Goal: Task Accomplishment & Management: Manage account settings

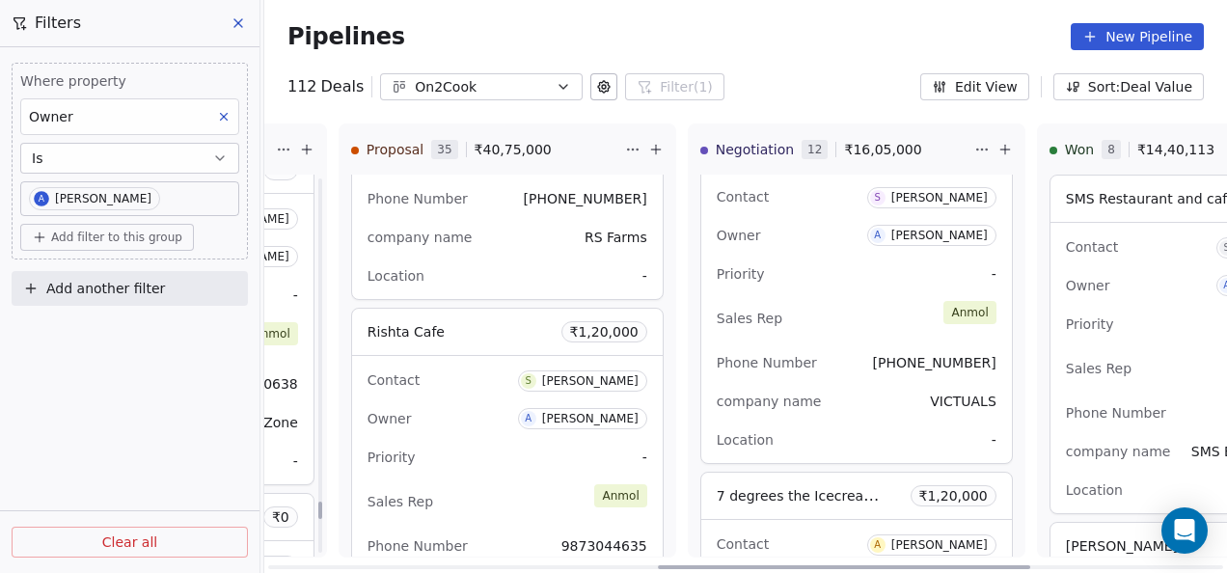
scroll to position [0, 1011]
click at [501, 386] on div "Contact [PERSON_NAME] Owner A [PERSON_NAME] Priority - Sales Rep [PERSON_NAME] …" at bounding box center [507, 501] width 311 height 290
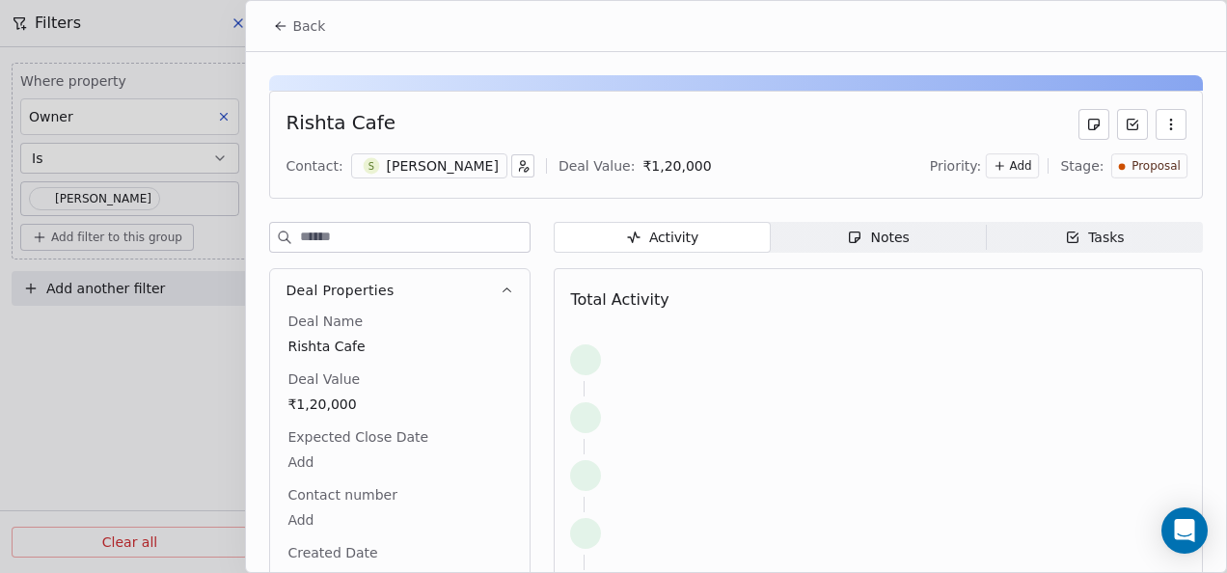
click at [300, 29] on span "Back" at bounding box center [308, 25] width 33 height 19
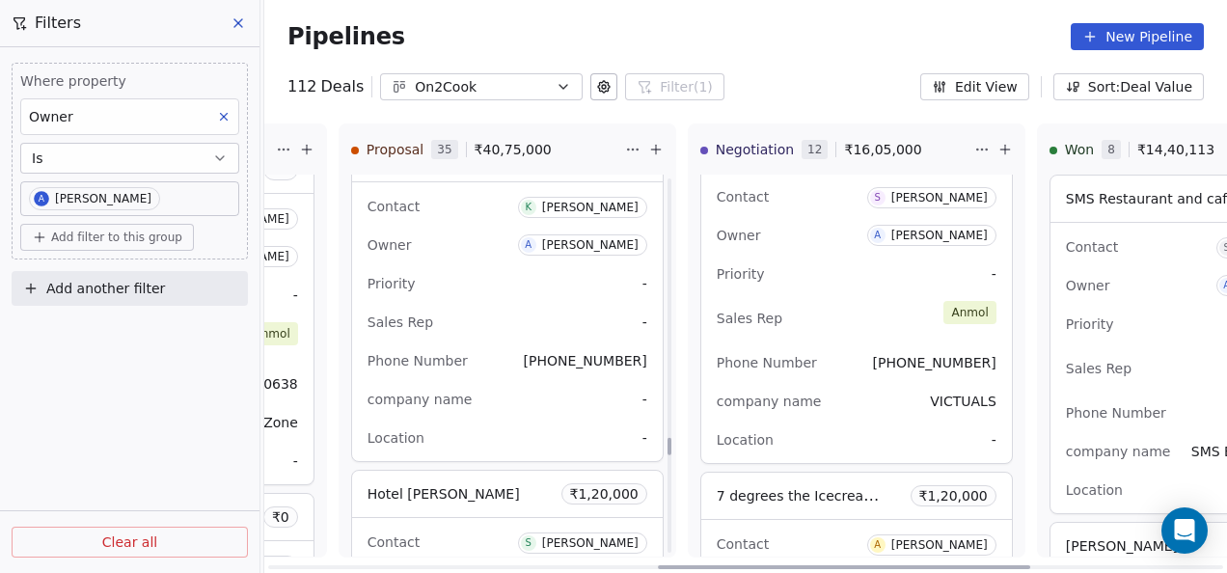
scroll to position [8975, 0]
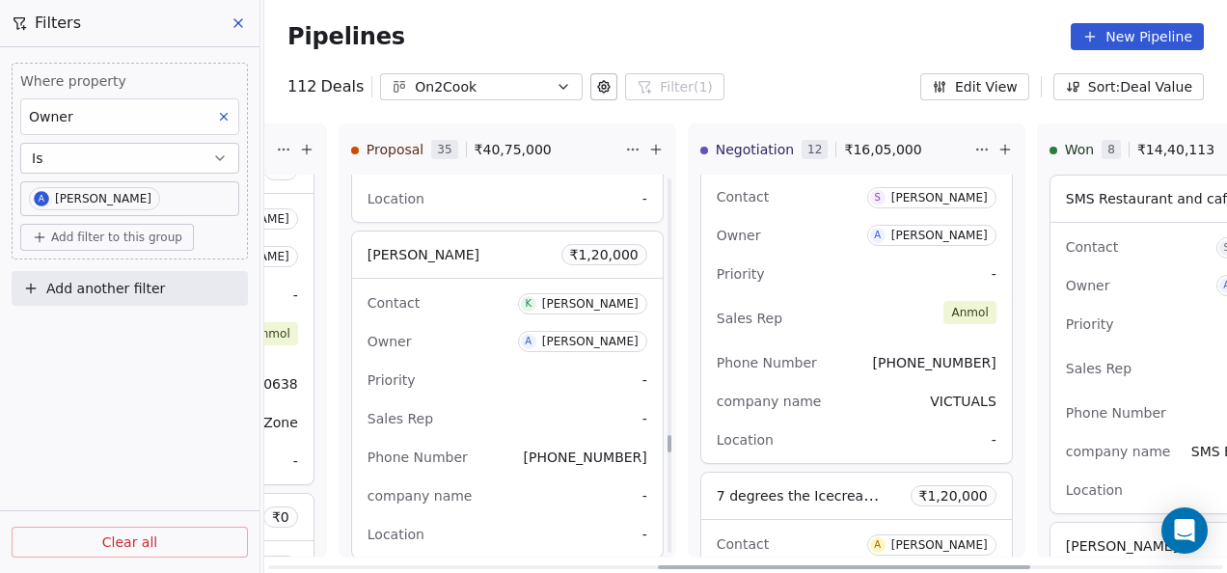
click at [542, 367] on div "Priority -" at bounding box center [508, 380] width 280 height 31
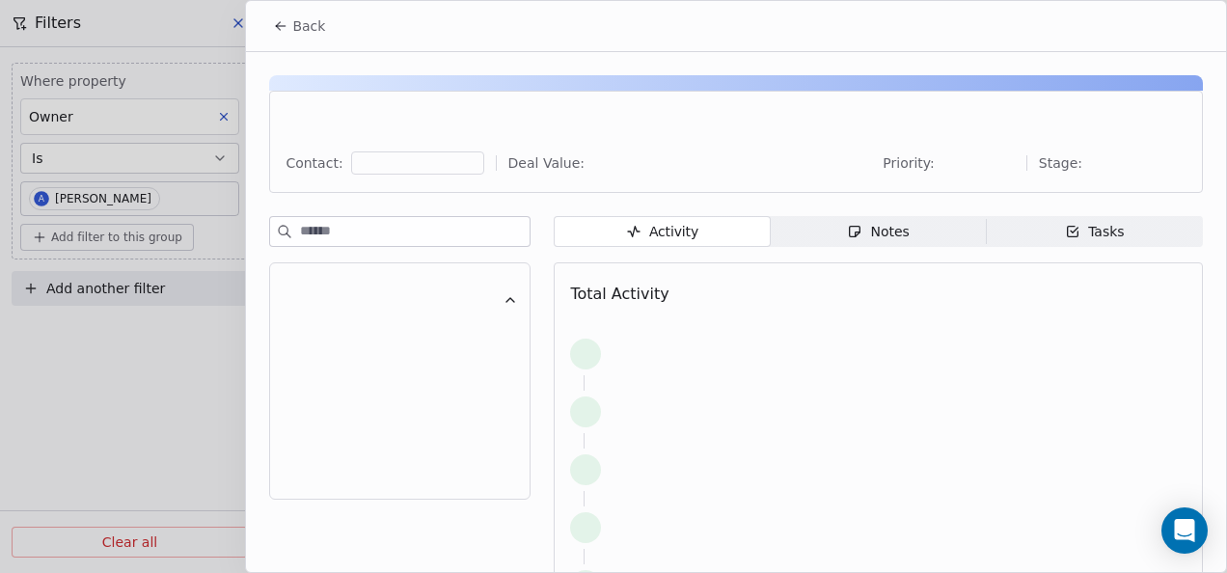
click at [806, 220] on span "Notes Notes" at bounding box center [879, 231] width 216 height 31
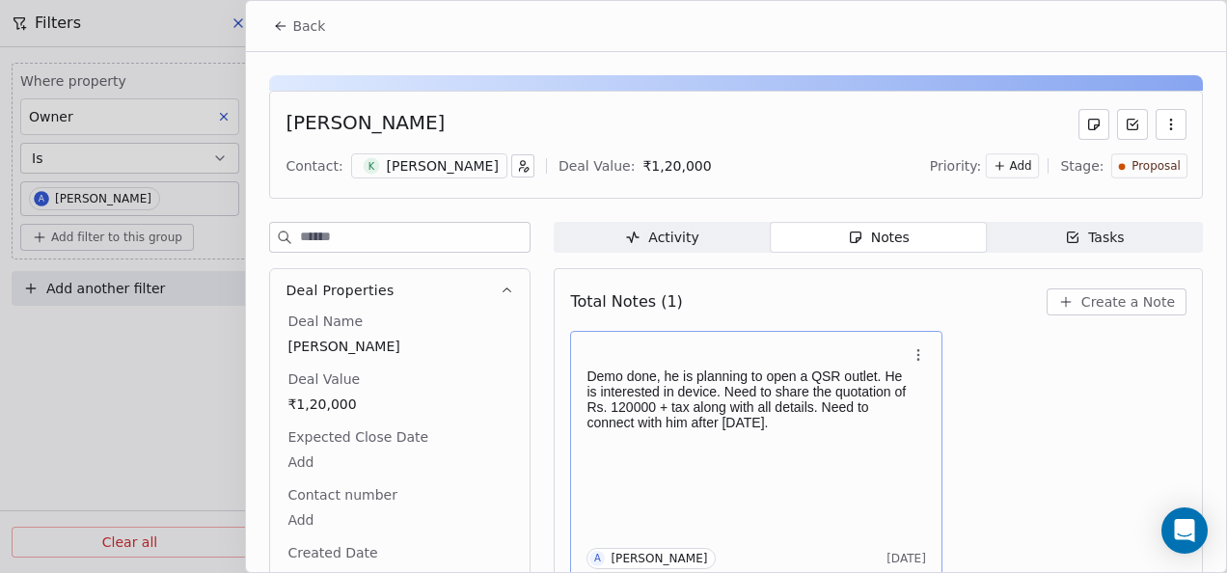
click at [790, 455] on div "Demo done, he is planning to open a QSR outlet. He is interested in device. Nee…" at bounding box center [757, 456] width 340 height 226
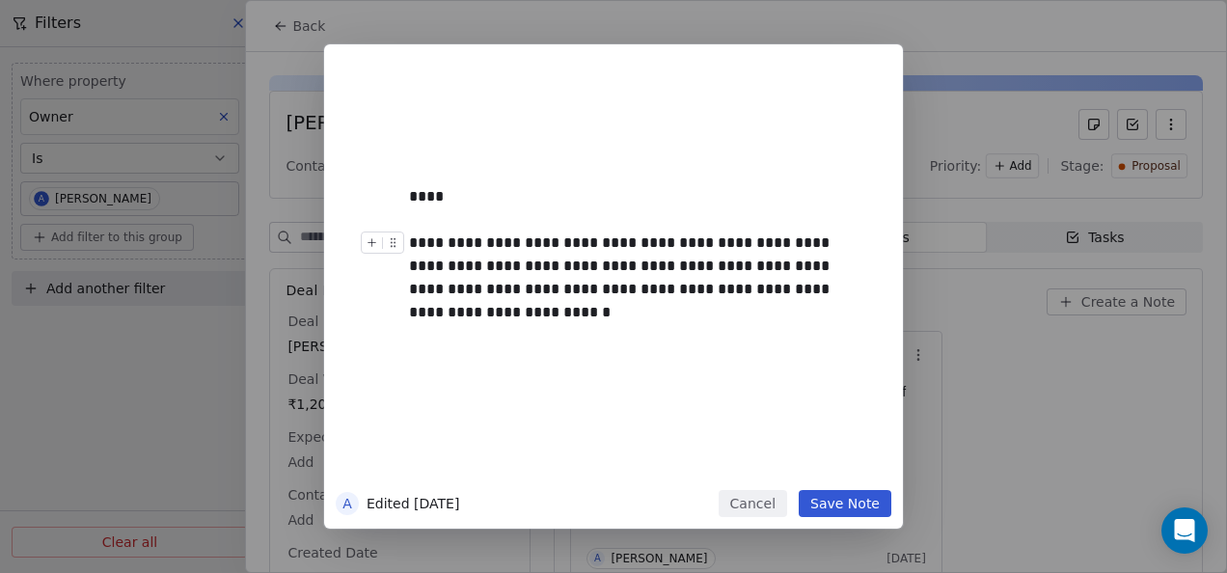
click at [720, 264] on div "**********" at bounding box center [635, 266] width 452 height 69
click at [544, 191] on div "****" at bounding box center [635, 196] width 452 height 23
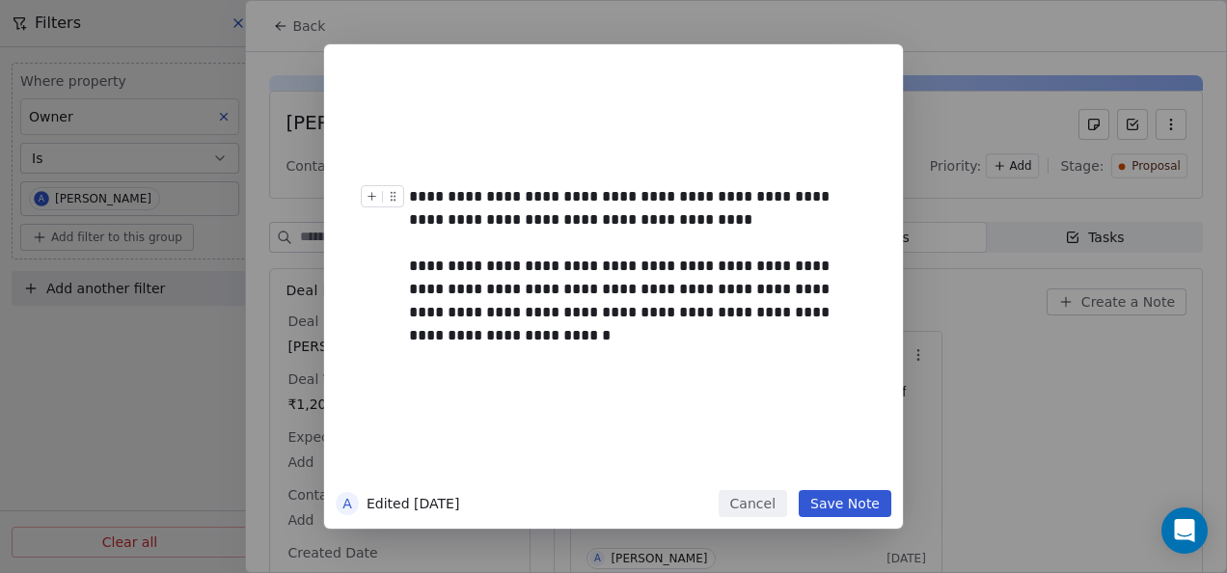
click at [619, 234] on div at bounding box center [635, 243] width 452 height 23
click at [569, 218] on div "**********" at bounding box center [635, 208] width 452 height 46
click at [836, 513] on button "Save Note" at bounding box center [845, 503] width 93 height 27
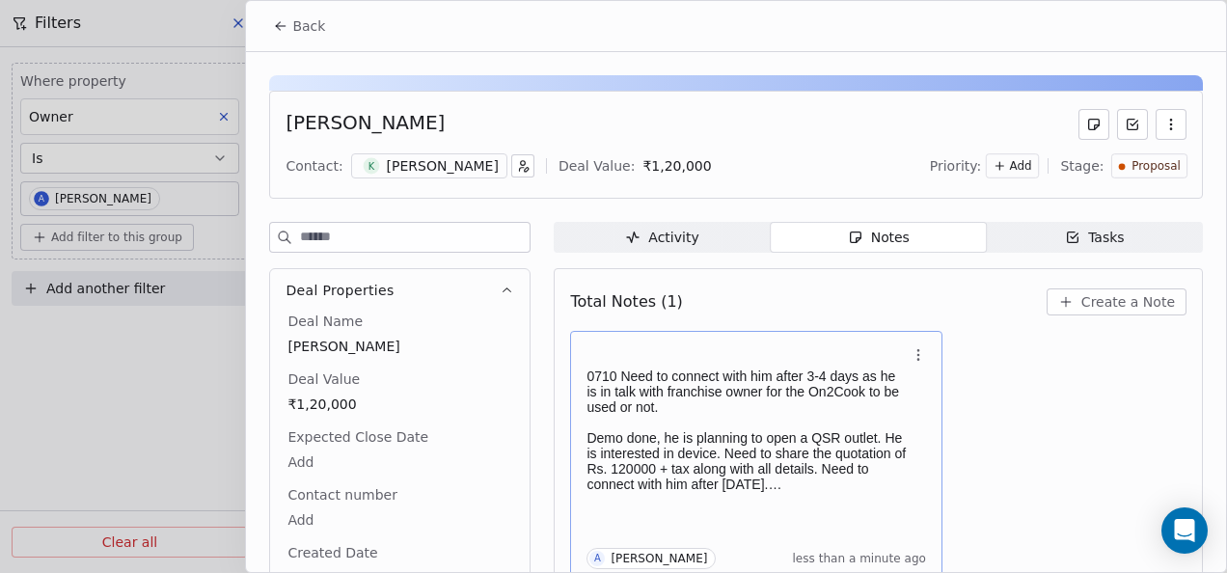
scroll to position [8, 0]
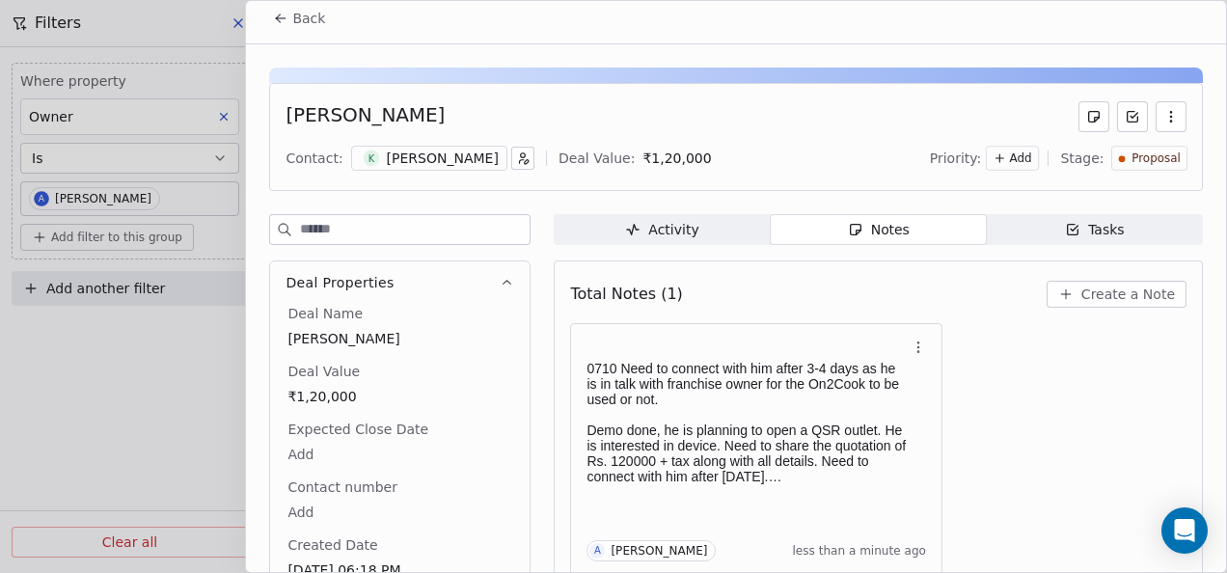
click at [266, 14] on button "Back" at bounding box center [298, 18] width 75 height 35
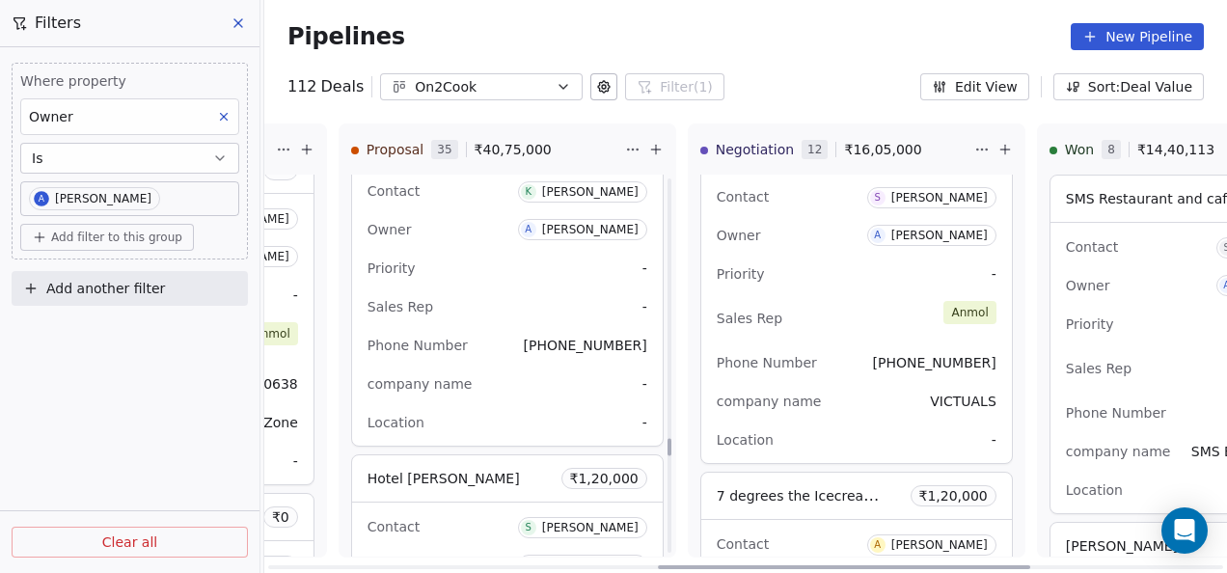
scroll to position [9168, 0]
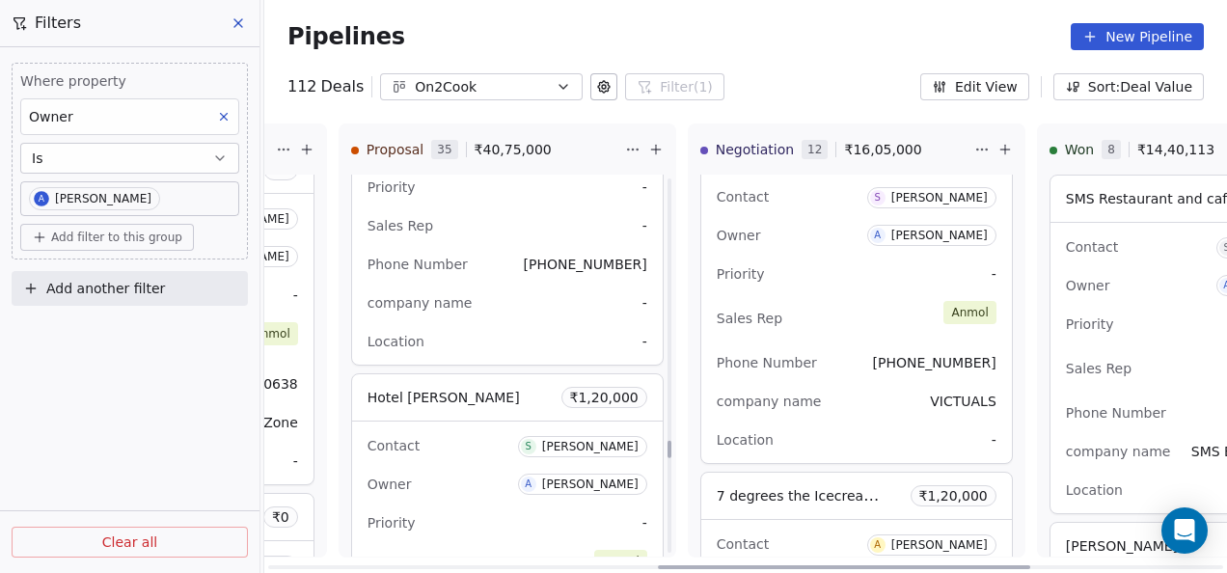
click at [474, 476] on div "Owner A [PERSON_NAME]" at bounding box center [508, 484] width 280 height 31
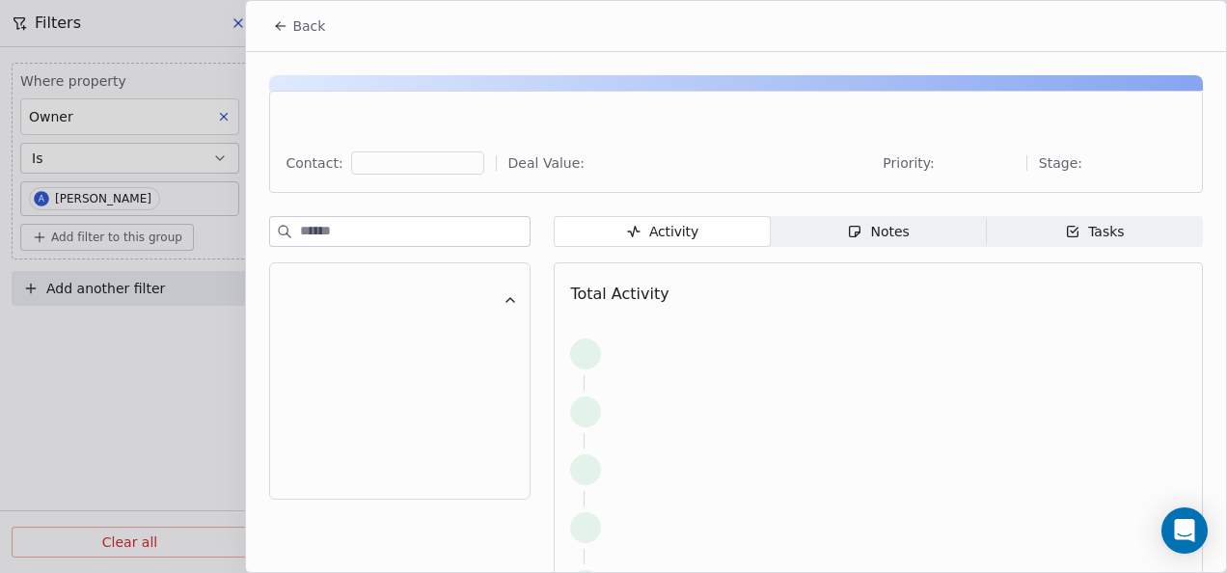
click at [847, 239] on div "Notes" at bounding box center [878, 232] width 62 height 20
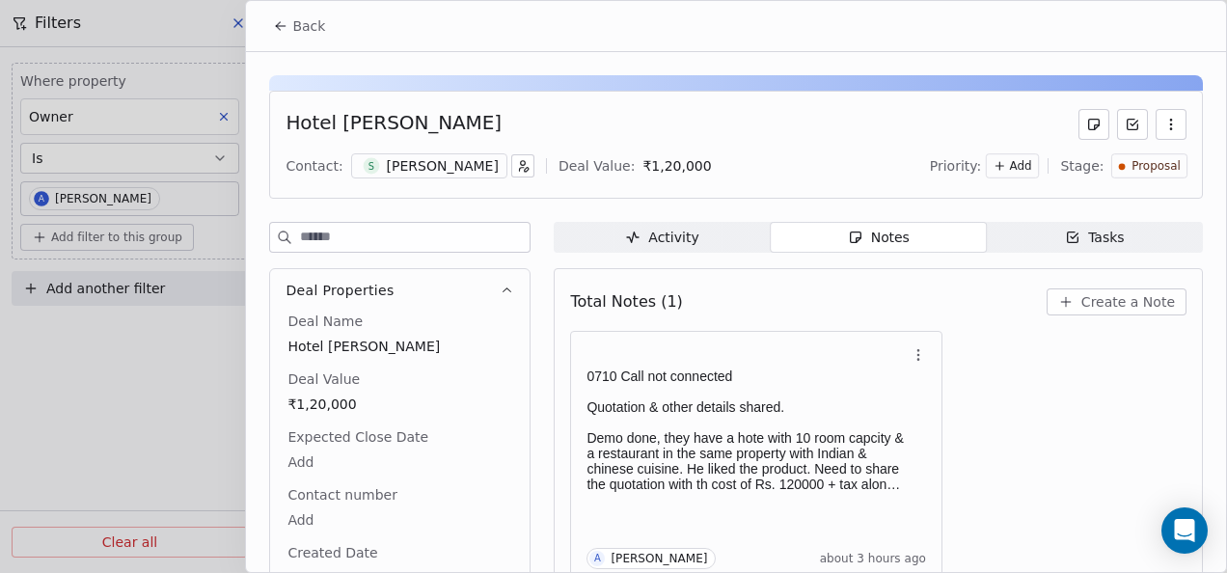
click at [286, 36] on button "Back" at bounding box center [298, 26] width 75 height 35
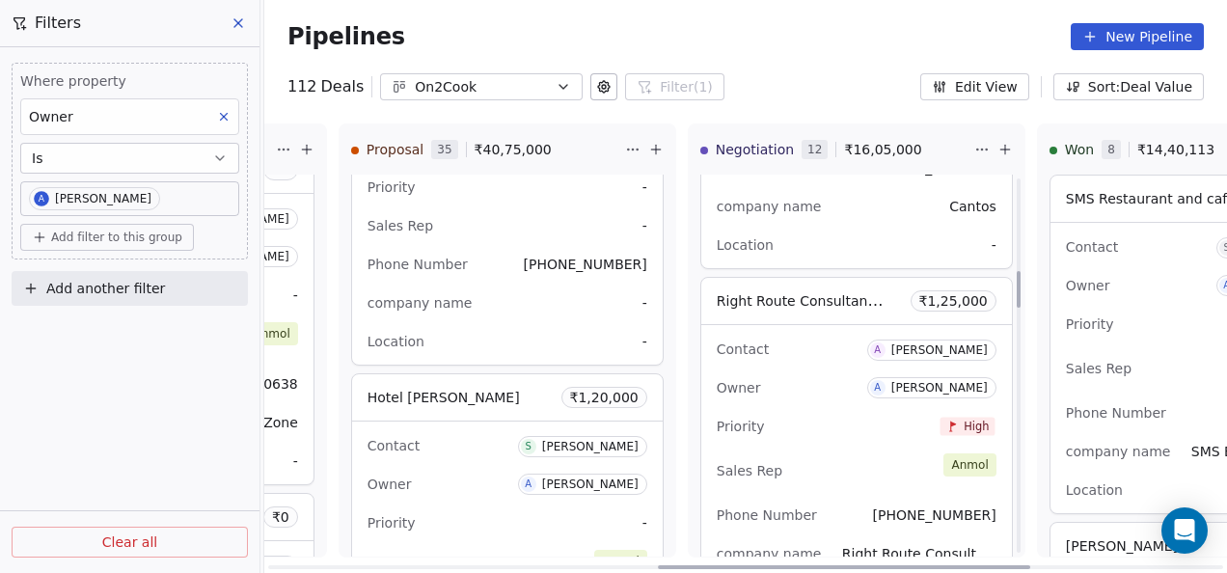
scroll to position [926, 0]
click at [863, 452] on div "Sales Rep [PERSON_NAME]" at bounding box center [857, 473] width 280 height 42
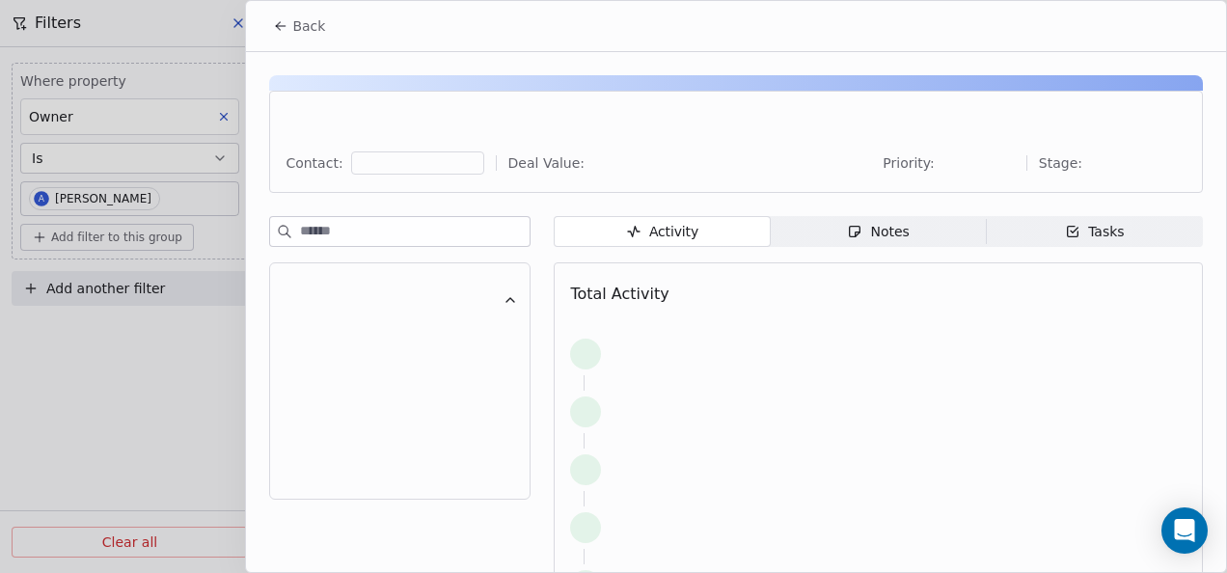
click at [862, 239] on div "Notes" at bounding box center [878, 232] width 62 height 20
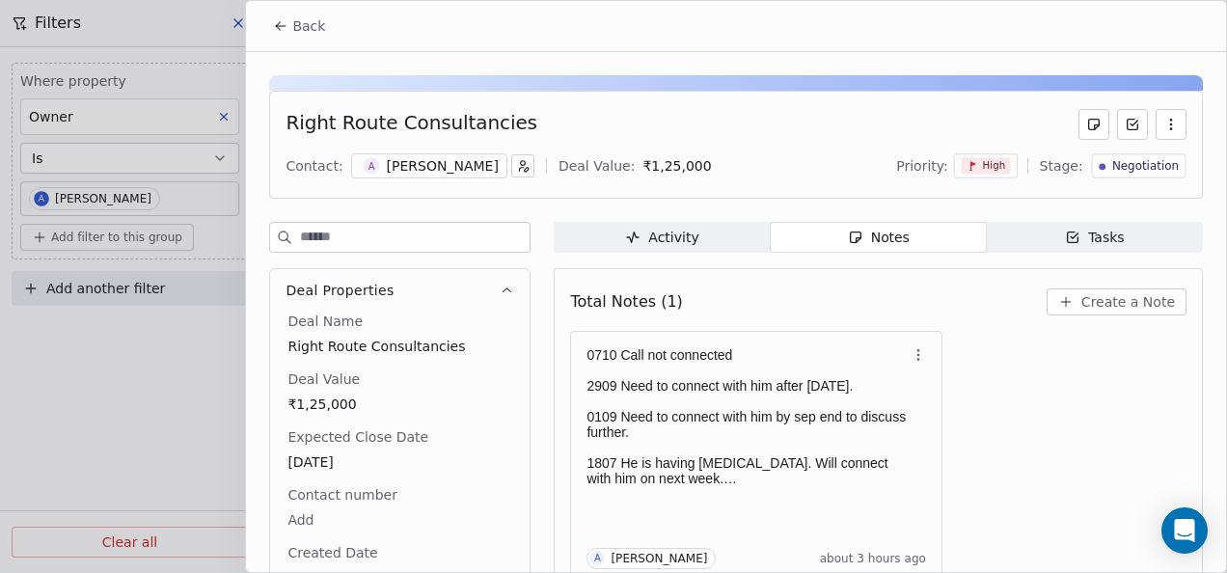
click at [286, 15] on button "Back" at bounding box center [298, 26] width 75 height 35
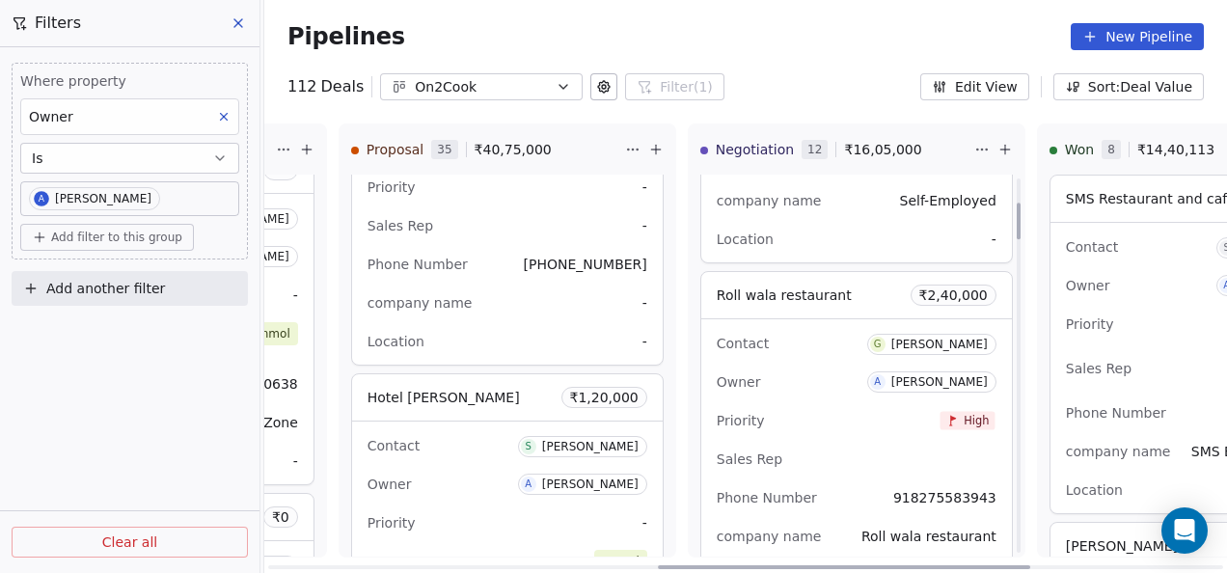
scroll to position [154, 0]
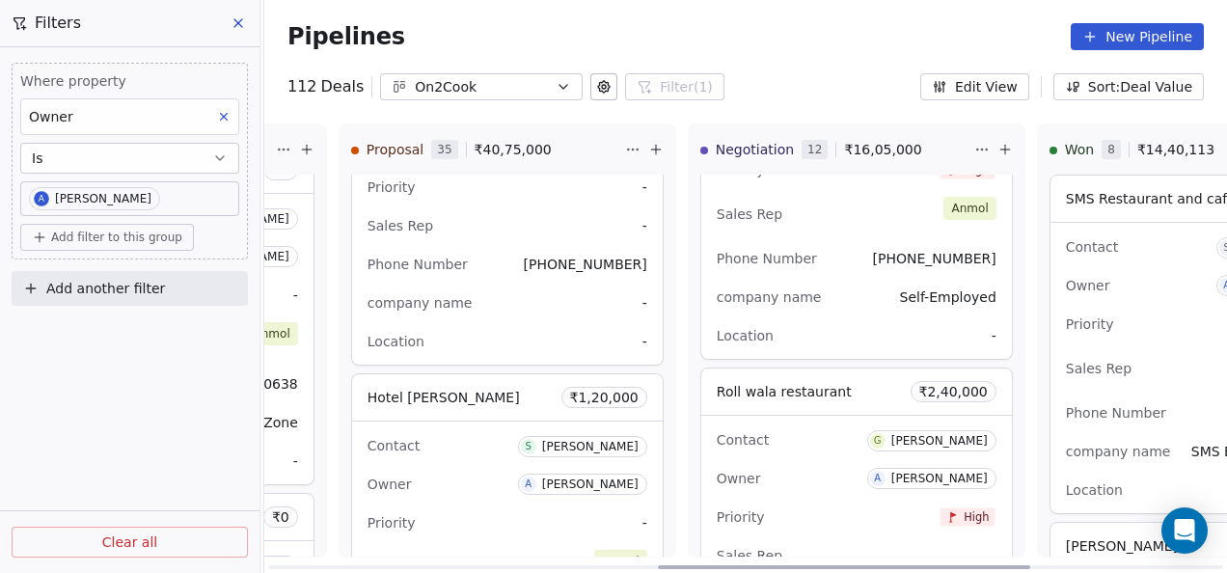
click at [796, 445] on div "Contact G [PERSON_NAME]" at bounding box center [857, 440] width 280 height 32
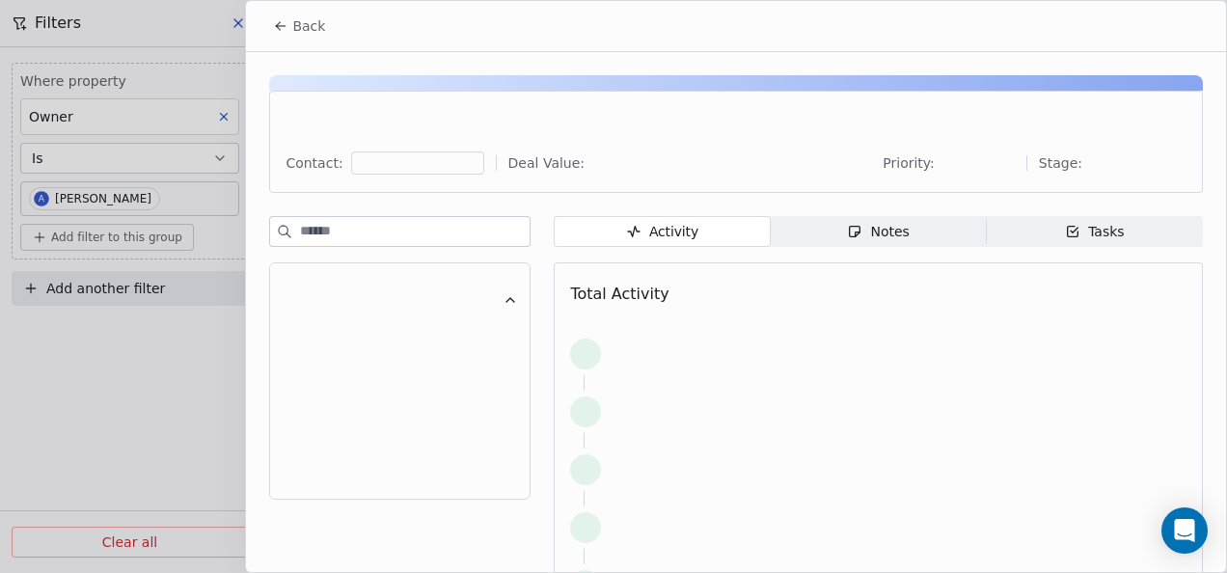
click at [841, 218] on span "Notes Notes" at bounding box center [879, 231] width 216 height 31
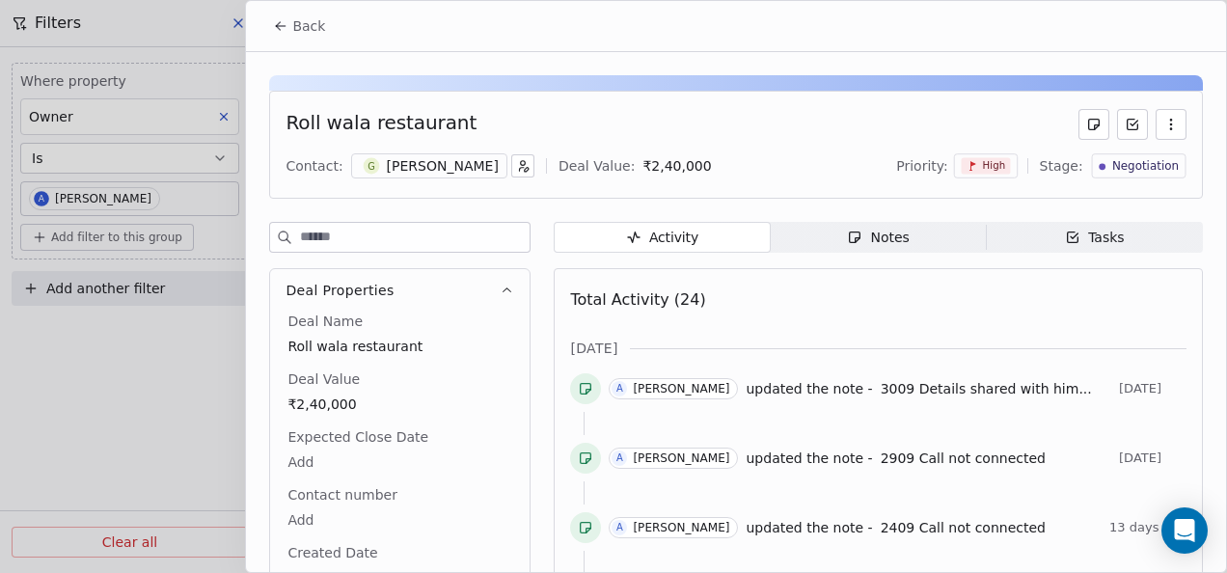
click at [847, 233] on icon "button" at bounding box center [854, 237] width 15 height 15
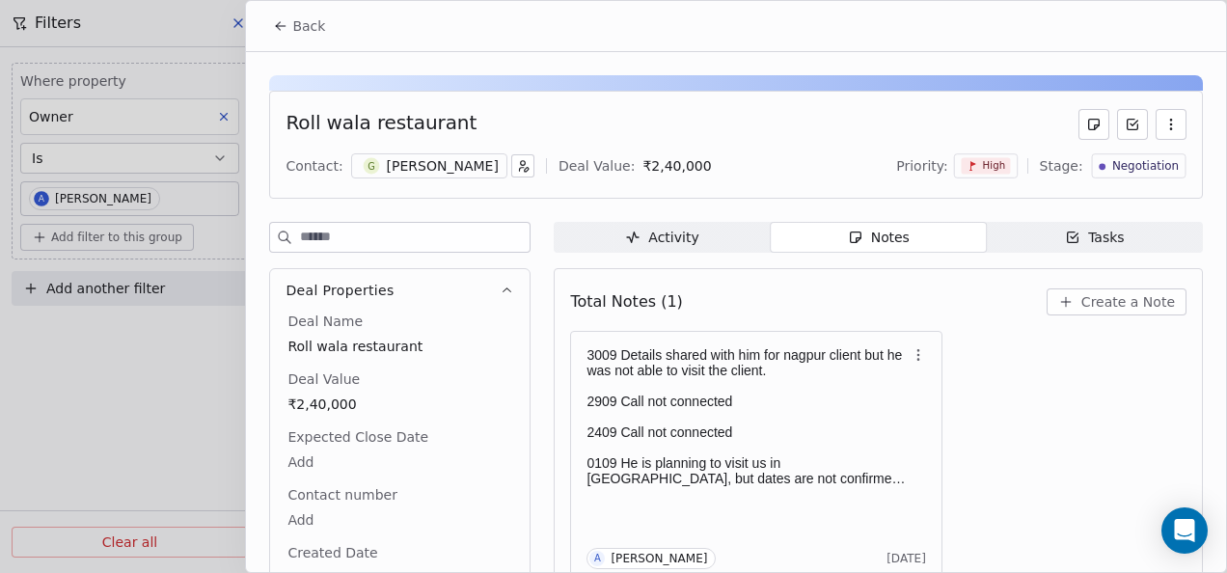
click at [267, 16] on button "Back" at bounding box center [298, 26] width 75 height 35
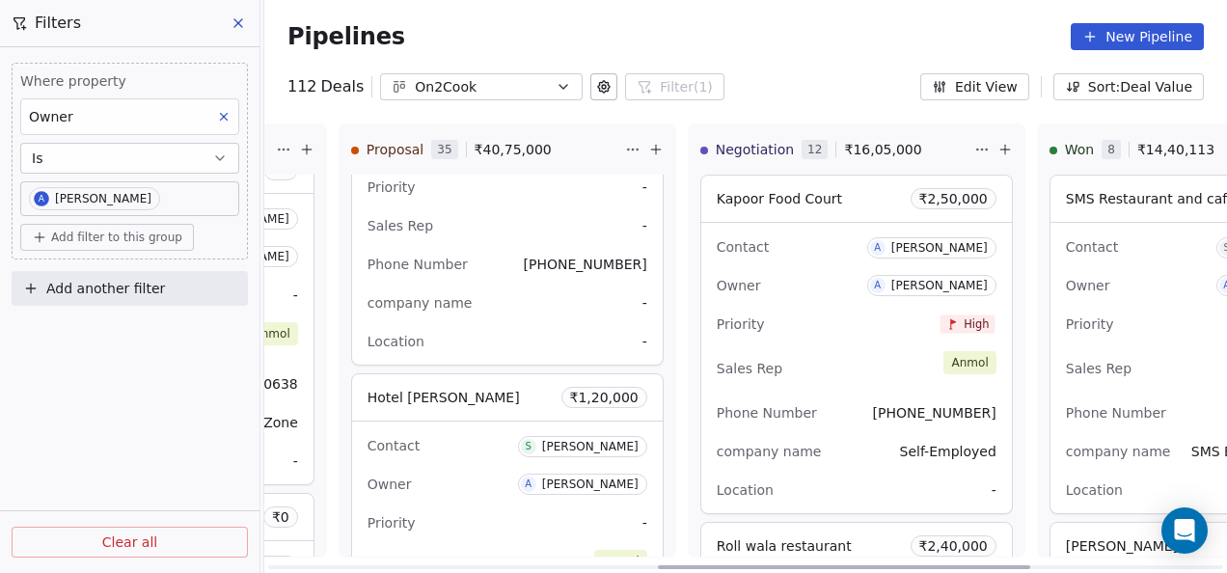
click at [809, 334] on div "Priority High" at bounding box center [857, 324] width 280 height 31
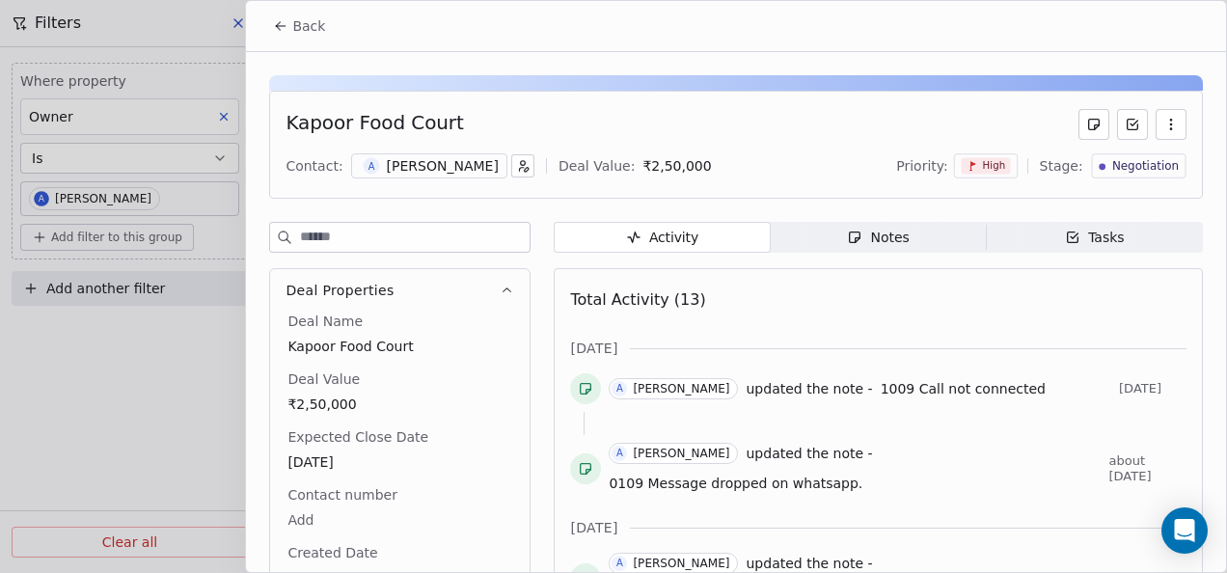
click at [870, 237] on div "Notes" at bounding box center [878, 238] width 62 height 20
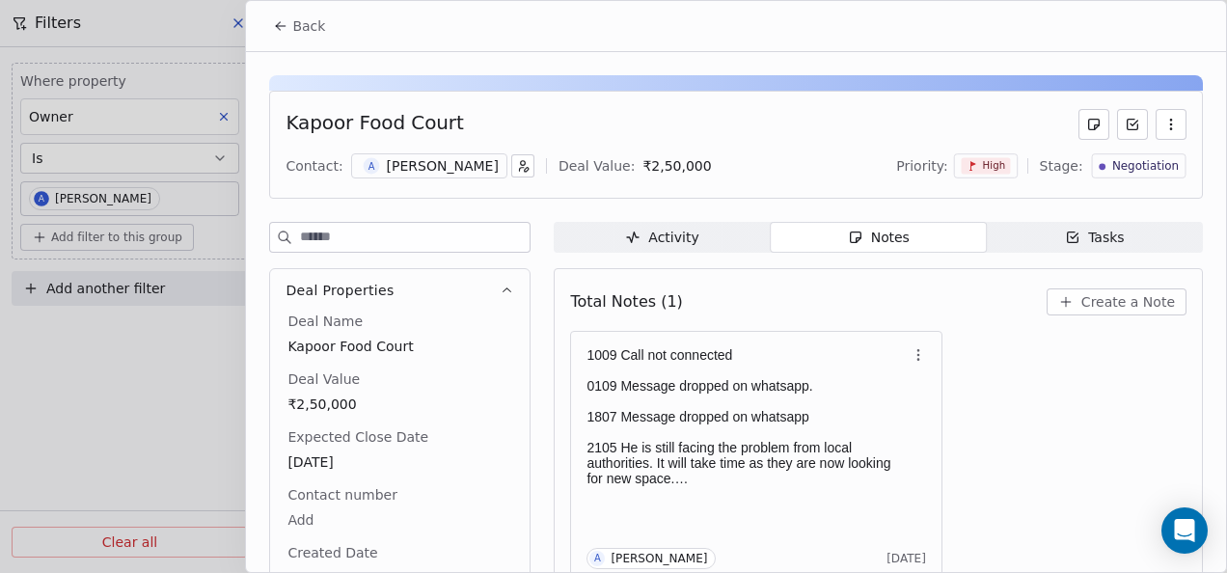
click at [268, 12] on button "Back" at bounding box center [298, 26] width 75 height 35
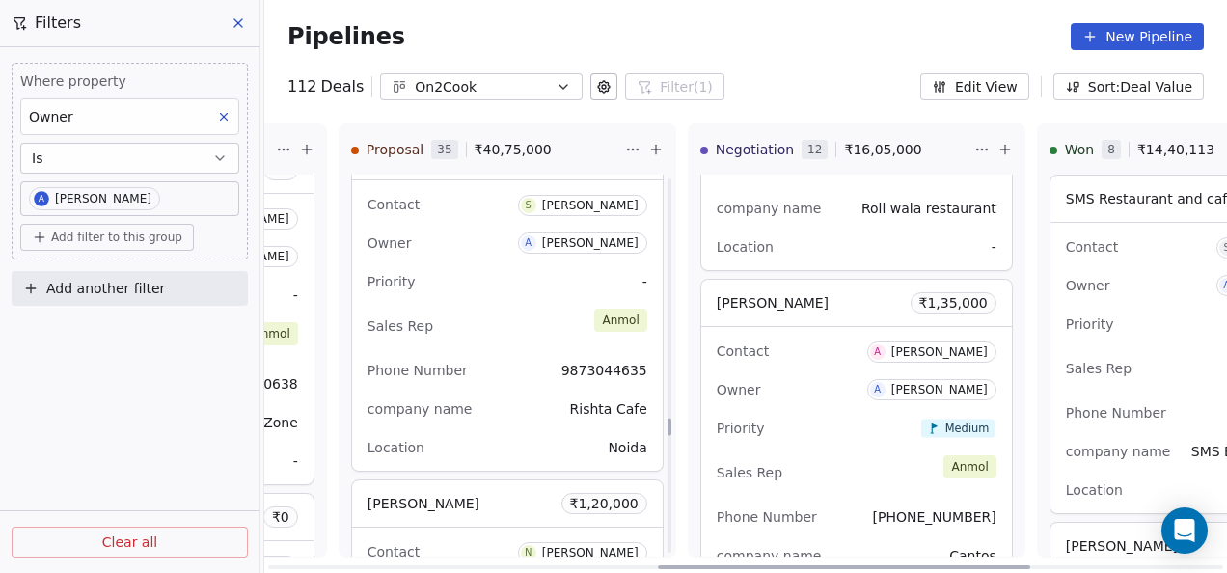
scroll to position [8299, 0]
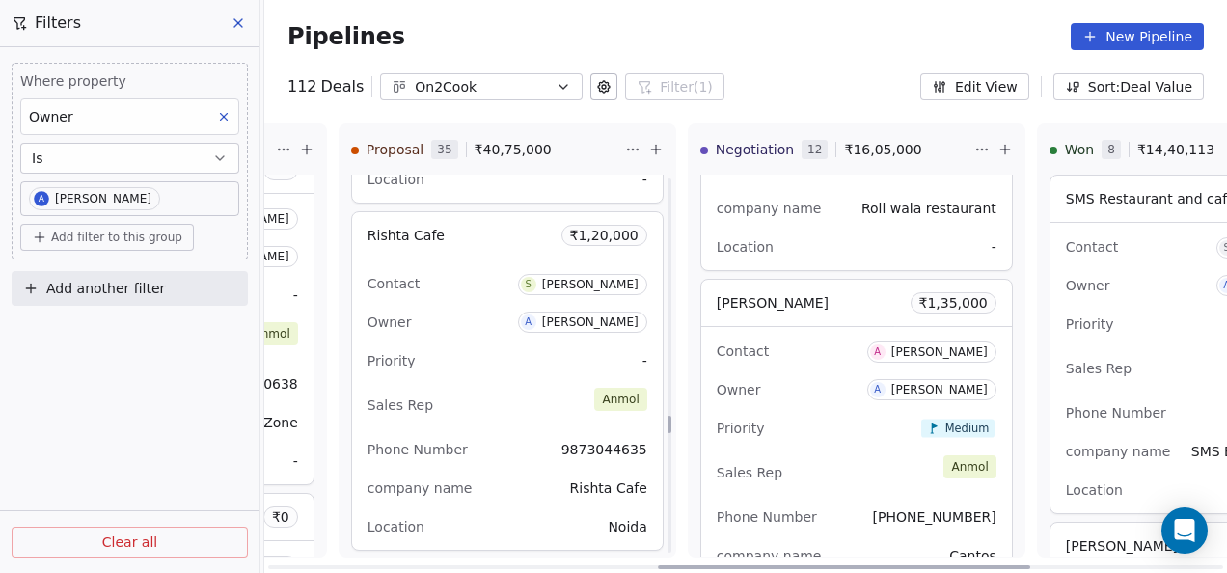
click at [470, 384] on div "Sales Rep [PERSON_NAME]" at bounding box center [508, 405] width 280 height 42
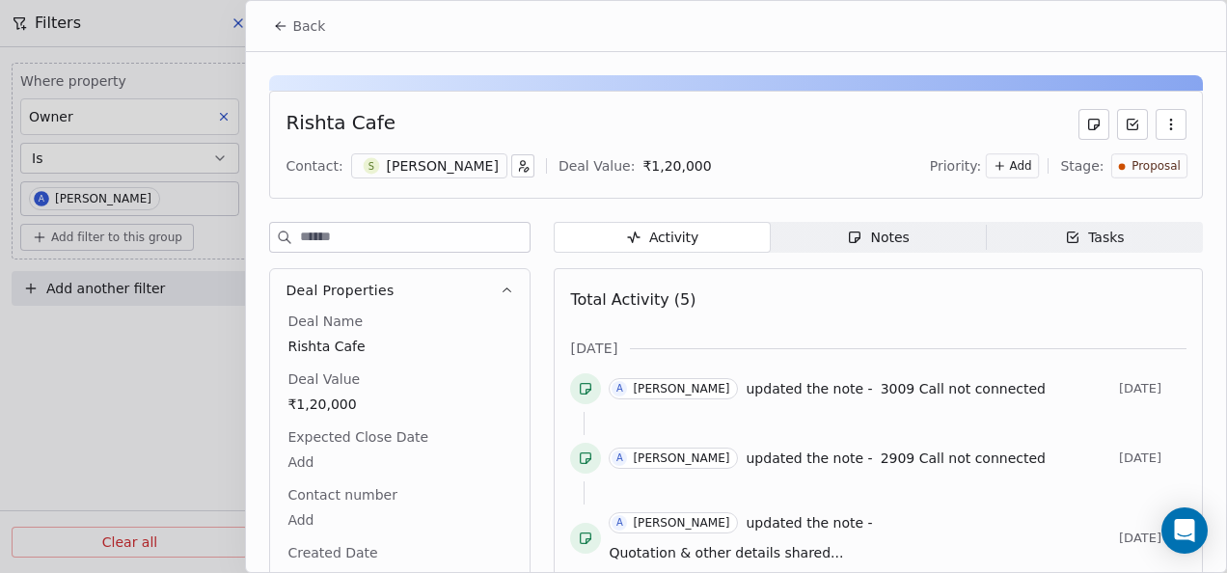
click at [886, 241] on div "Notes" at bounding box center [878, 238] width 62 height 20
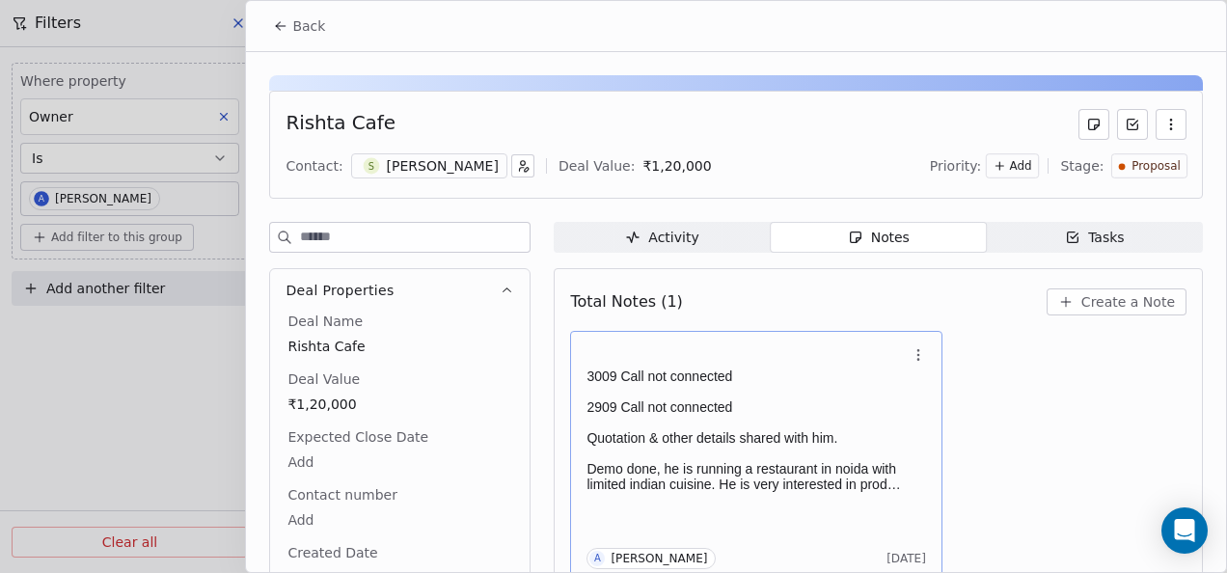
click at [793, 457] on p at bounding box center [747, 453] width 320 height 15
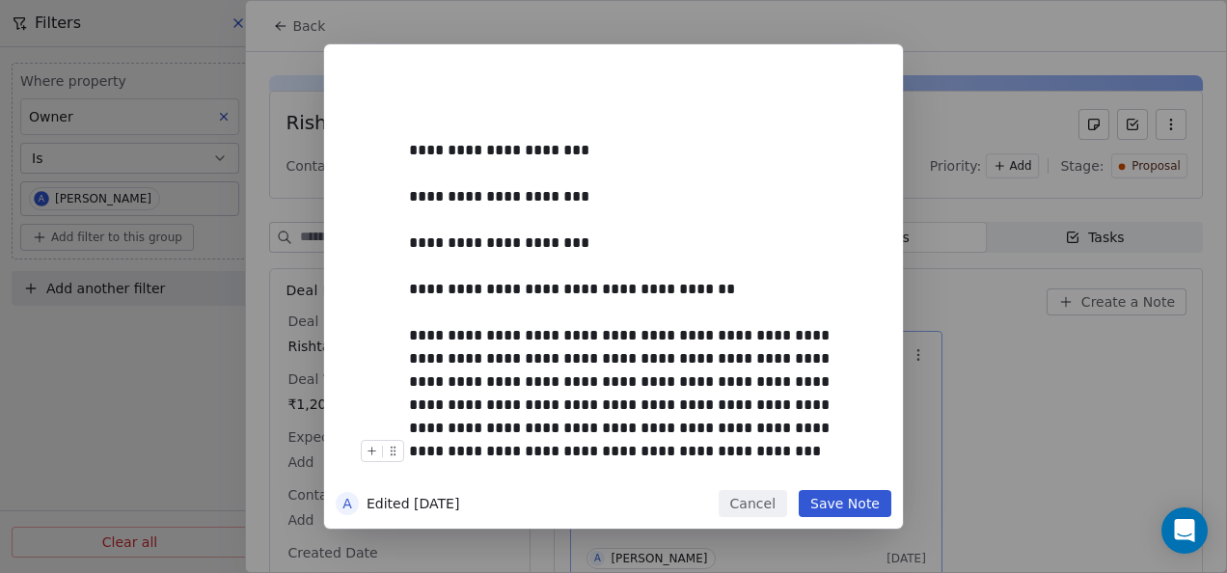
click at [836, 504] on button "Save Note" at bounding box center [845, 503] width 93 height 27
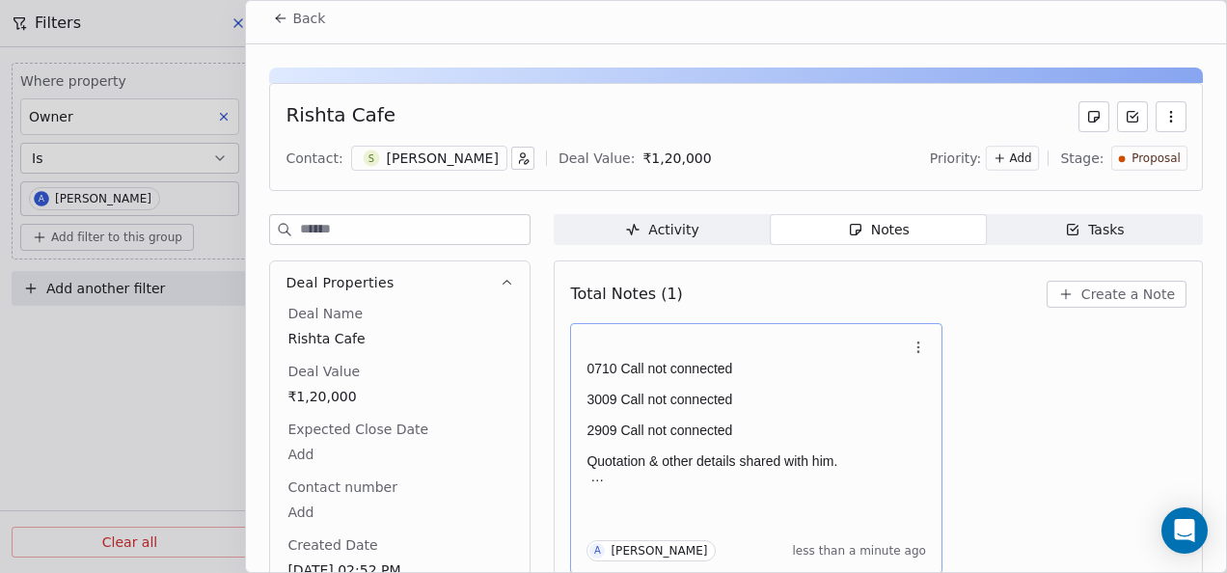
click at [288, 29] on button "Back" at bounding box center [298, 18] width 75 height 35
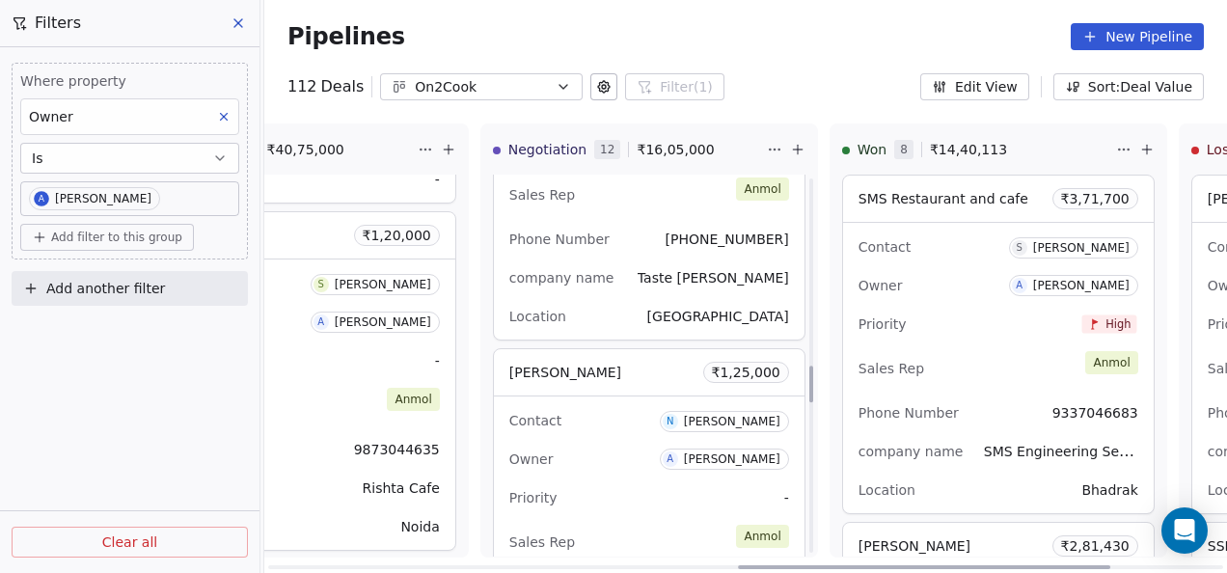
scroll to position [1930, 0]
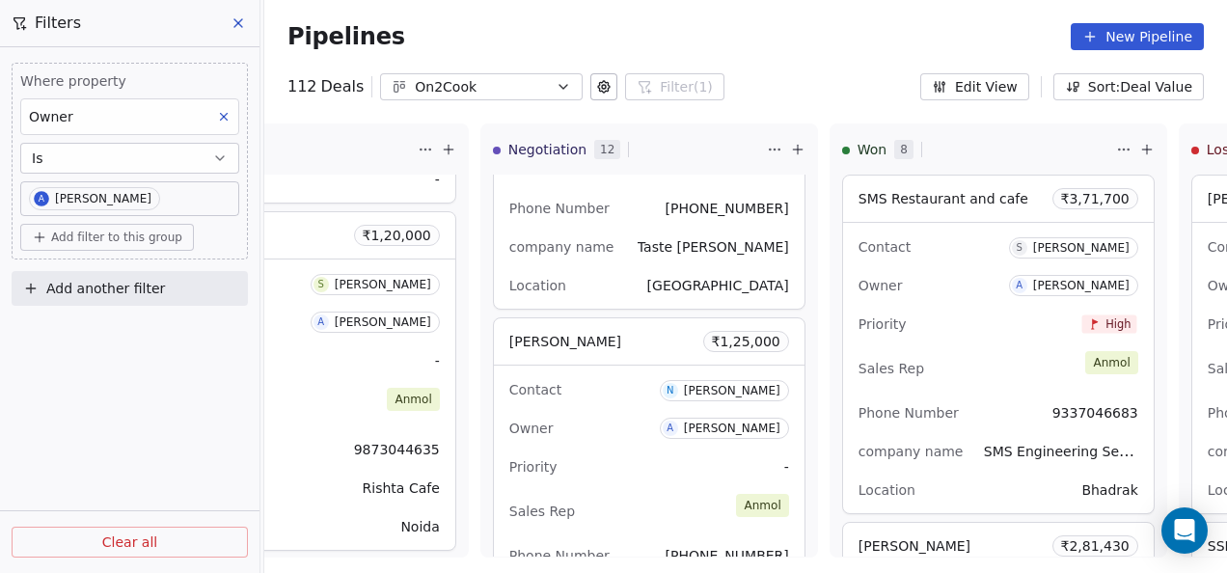
click at [798, 23] on div "Pipelines New Pipeline" at bounding box center [746, 36] width 917 height 27
